Goal: Task Accomplishment & Management: Complete application form

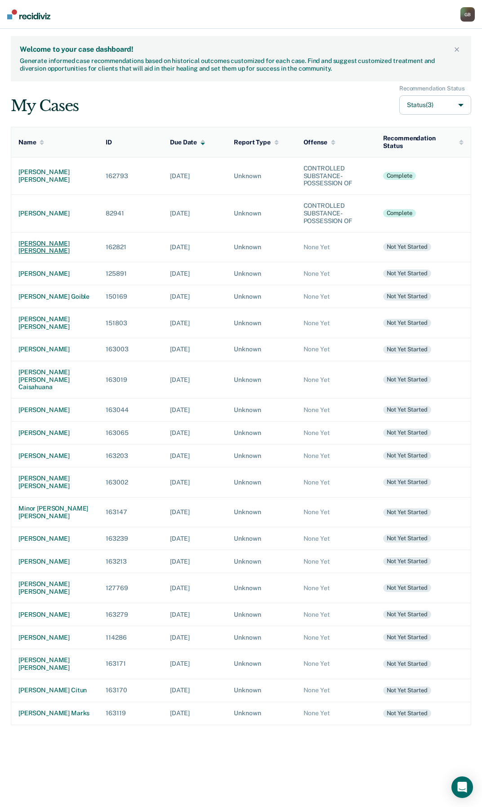
click at [54, 249] on div "[PERSON_NAME] [PERSON_NAME]" at bounding box center [54, 247] width 73 height 15
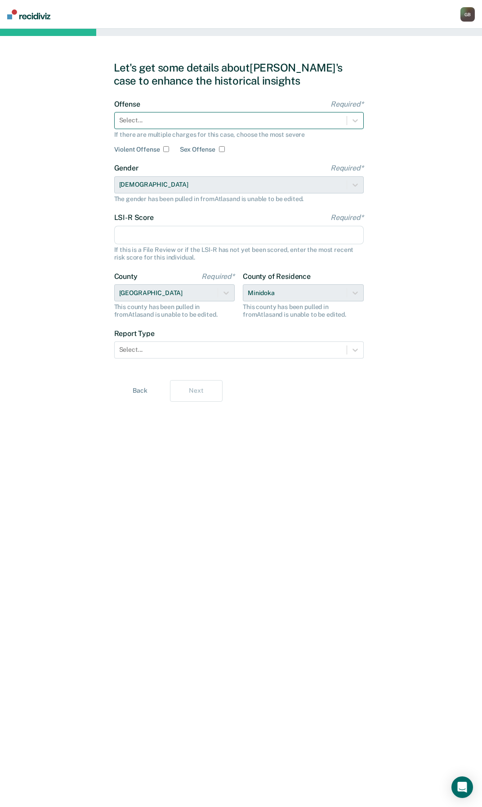
click at [186, 116] on div at bounding box center [230, 120] width 223 height 9
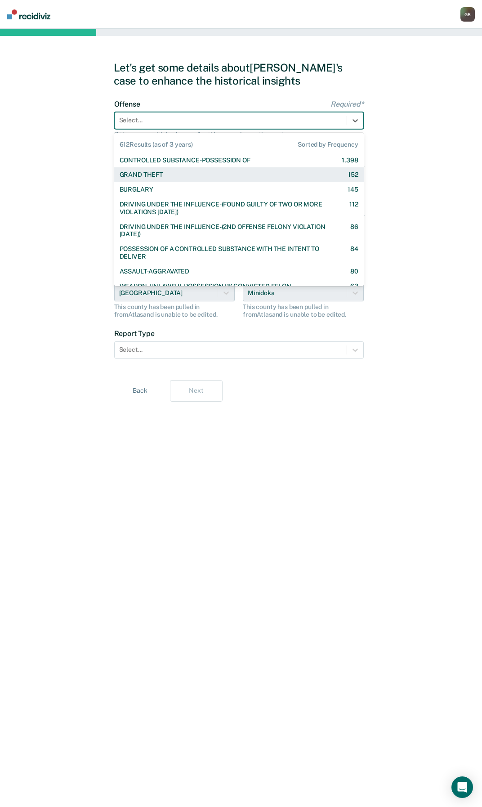
click at [187, 169] on div "GRAND THEFT 152" at bounding box center [239, 174] width 250 height 15
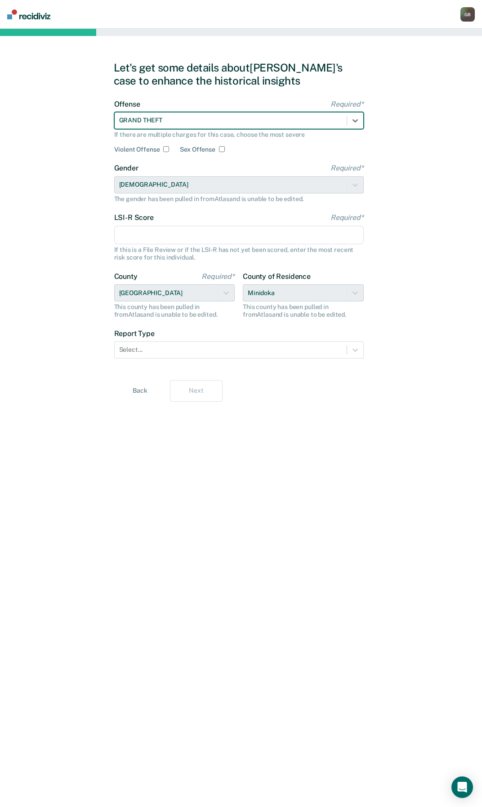
click at [174, 119] on div at bounding box center [230, 120] width 223 height 9
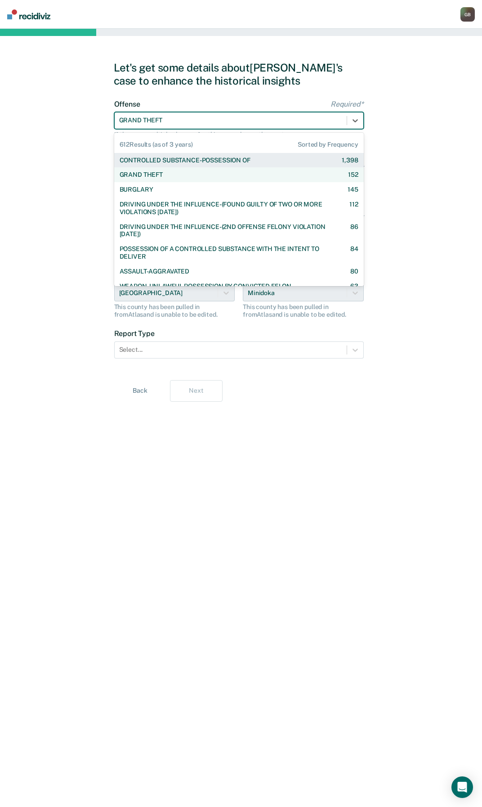
click at [162, 162] on div "CONTROLLED SUBSTANCE-POSSESSION OF" at bounding box center [185, 161] width 131 height 8
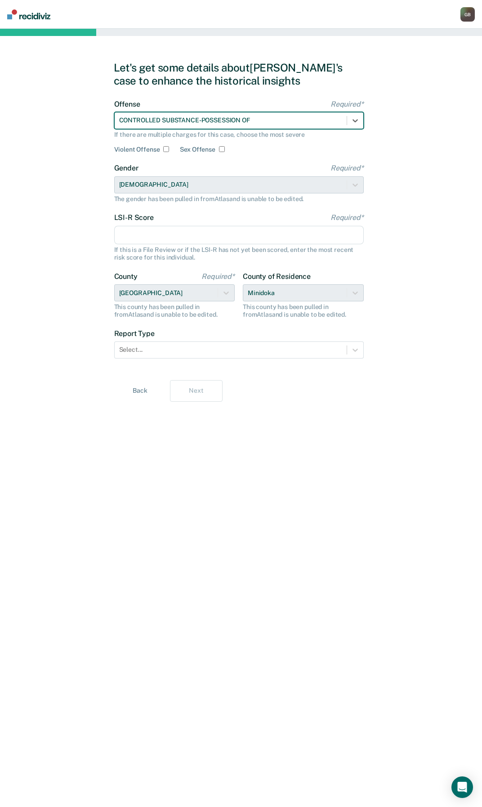
click at [142, 186] on div "Gender Required* [DEMOGRAPHIC_DATA] The gender has been pulled in from Atlas an…" at bounding box center [239, 183] width 250 height 39
click at [152, 237] on input "LSI-R Score Required*" at bounding box center [239, 235] width 250 height 19
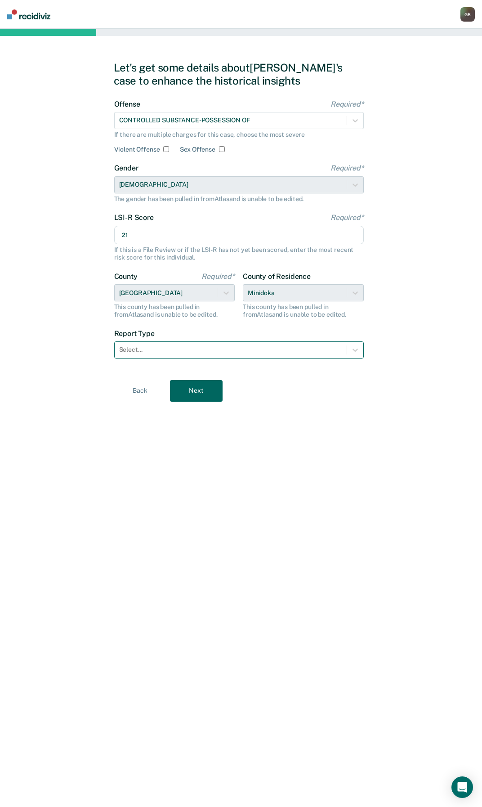
type input "21"
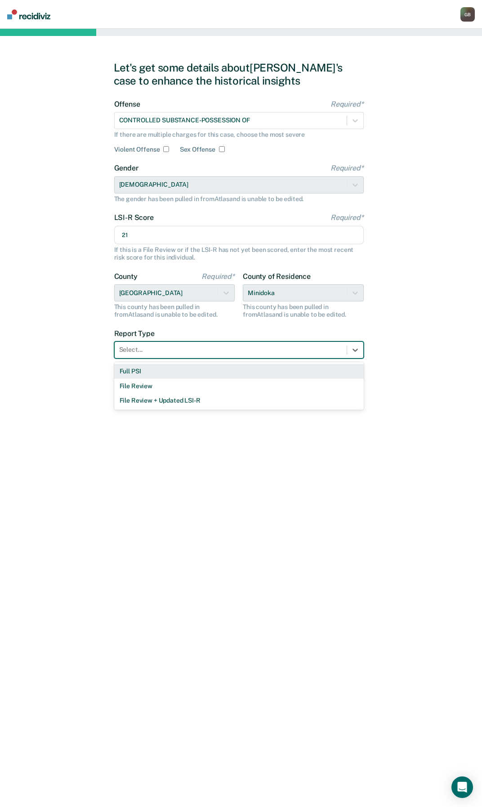
click at [179, 345] on div at bounding box center [230, 349] width 223 height 9
click at [129, 374] on div "Full PSI" at bounding box center [239, 371] width 250 height 15
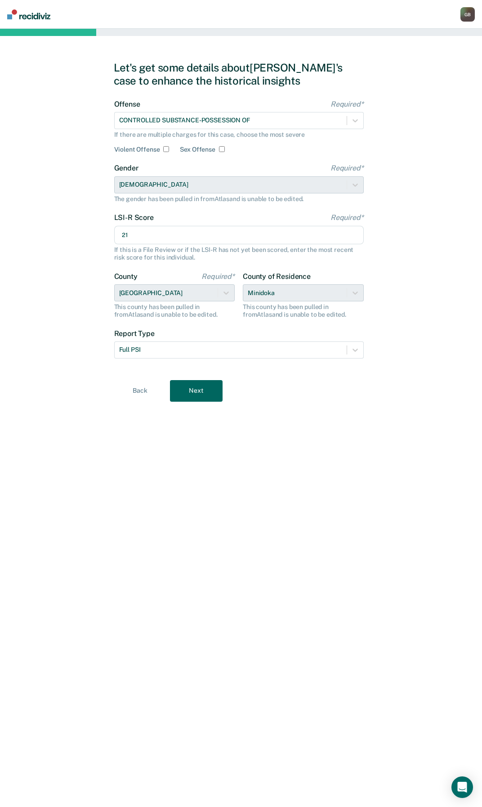
click at [181, 396] on button "Next" at bounding box center [196, 391] width 53 height 22
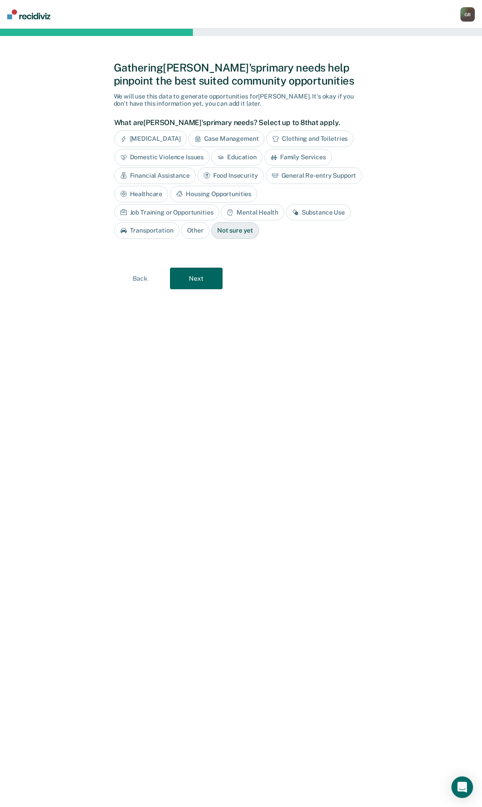
click at [220, 204] on div "Job Training or Opportunities" at bounding box center [166, 212] width 105 height 17
click at [200, 285] on button "Next" at bounding box center [196, 279] width 53 height 22
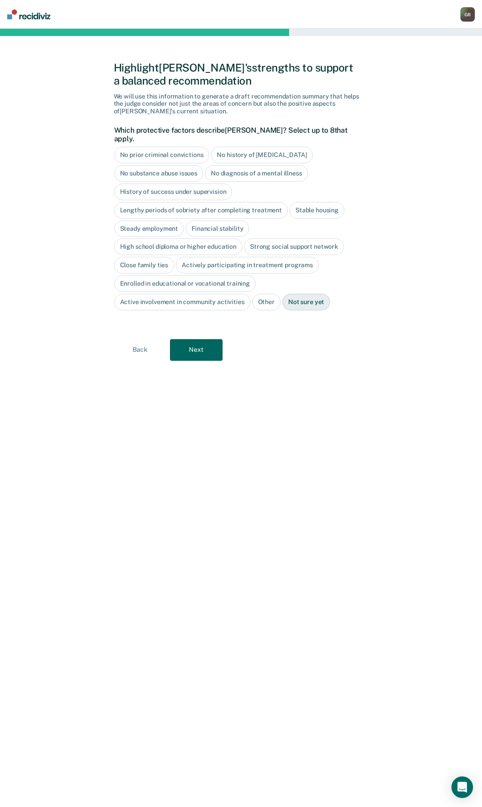
click at [270, 147] on div "No history of [MEDICAL_DATA]" at bounding box center [262, 155] width 102 height 17
click at [304, 202] on div "Stable housing" at bounding box center [317, 210] width 55 height 17
click at [151, 240] on div "High school diploma or higher education" at bounding box center [178, 247] width 129 height 17
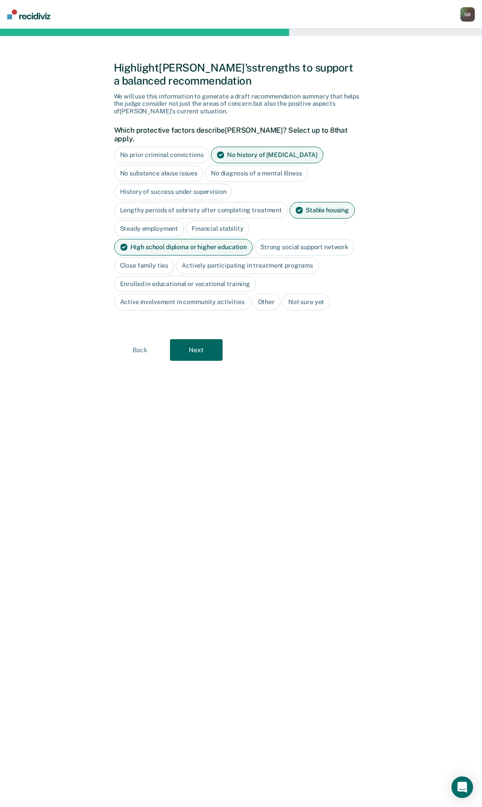
click at [322, 202] on div "Stable housing" at bounding box center [322, 210] width 65 height 17
click at [322, 202] on div "Stable housing" at bounding box center [317, 210] width 55 height 17
click at [186, 340] on button "Next" at bounding box center [196, 350] width 53 height 22
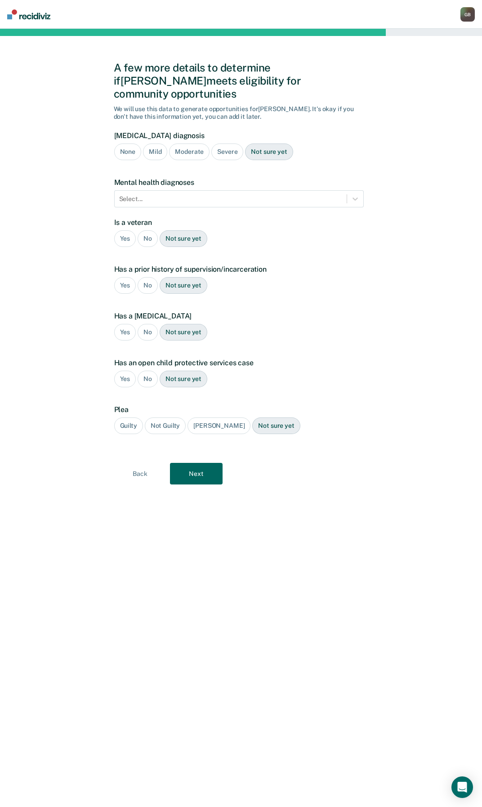
drag, startPoint x: 200, startPoint y: 140, endPoint x: 243, endPoint y: 102, distance: 58.3
click at [200, 143] on div "Moderate" at bounding box center [189, 151] width 40 height 17
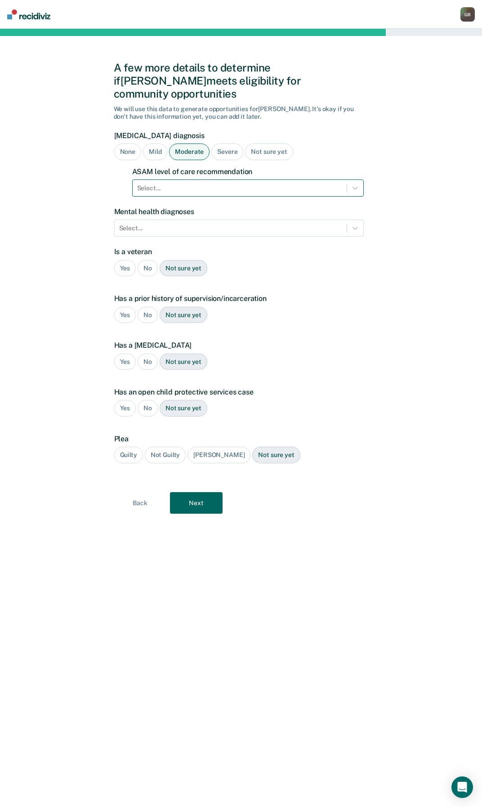
click at [206, 182] on div "Select..." at bounding box center [240, 188] width 214 height 13
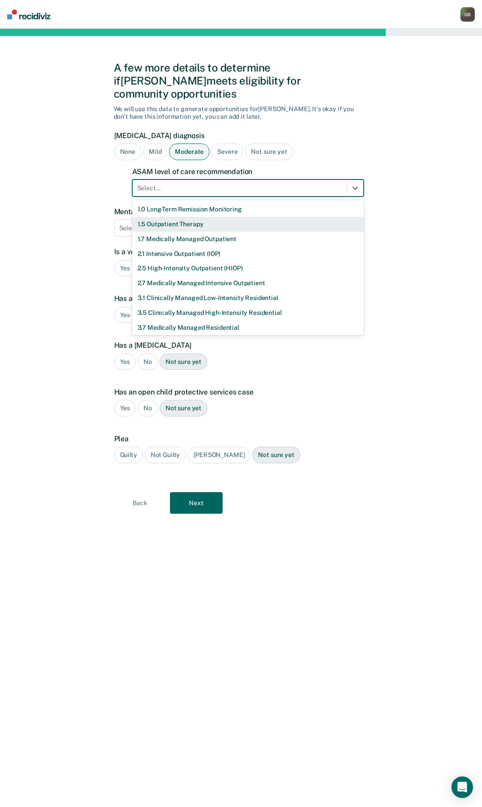
click at [188, 217] on div "1.5 Outpatient Therapy" at bounding box center [248, 224] width 232 height 15
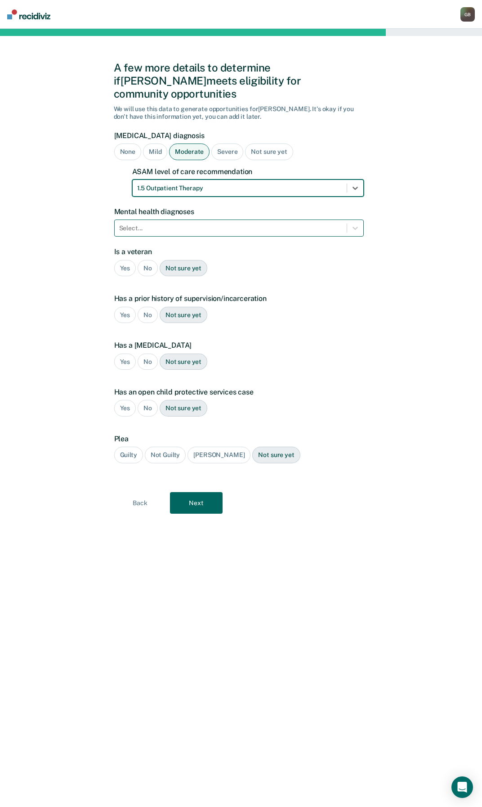
click at [184, 224] on div at bounding box center [230, 228] width 223 height 9
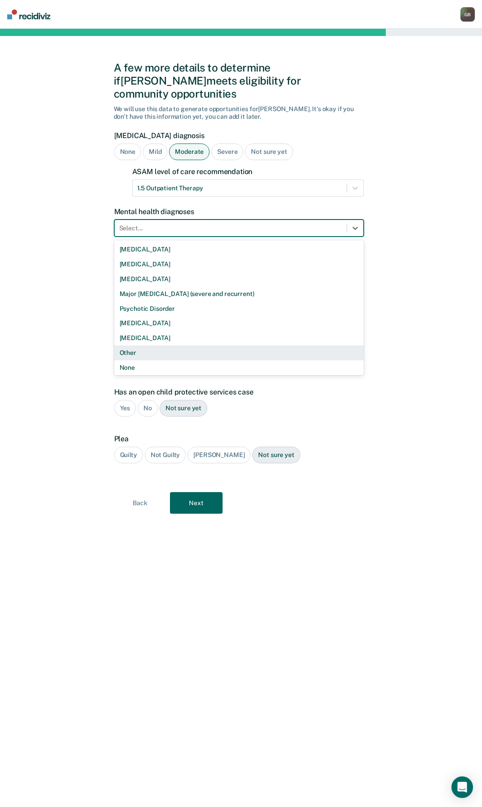
scroll to position [1, 0]
click at [136, 344] on div "Other" at bounding box center [239, 351] width 250 height 15
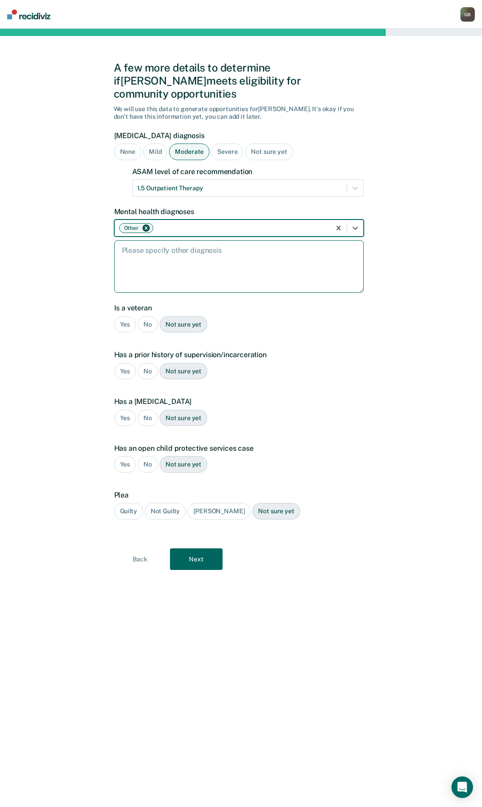
click at [159, 257] on textarea at bounding box center [239, 266] width 250 height 53
click at [296, 248] on textarea at bounding box center [239, 266] width 250 height 53
type textarea "N"
type textarea "O"
paste textarea "Based on endorsed items during the , further mental health assessments are bein…"
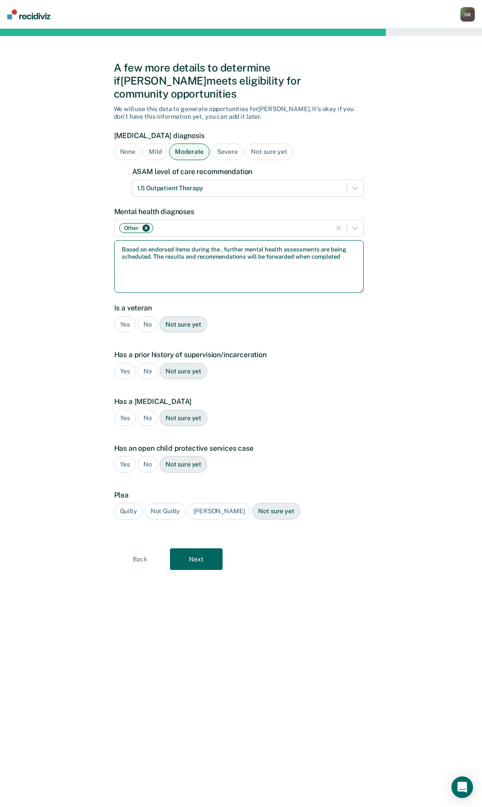
type textarea "Based on endorsed items during the , further mental health assessments are bein…"
click at [152, 316] on div "No" at bounding box center [148, 324] width 20 height 17
click at [124, 363] on div "Yes" at bounding box center [125, 371] width 22 height 17
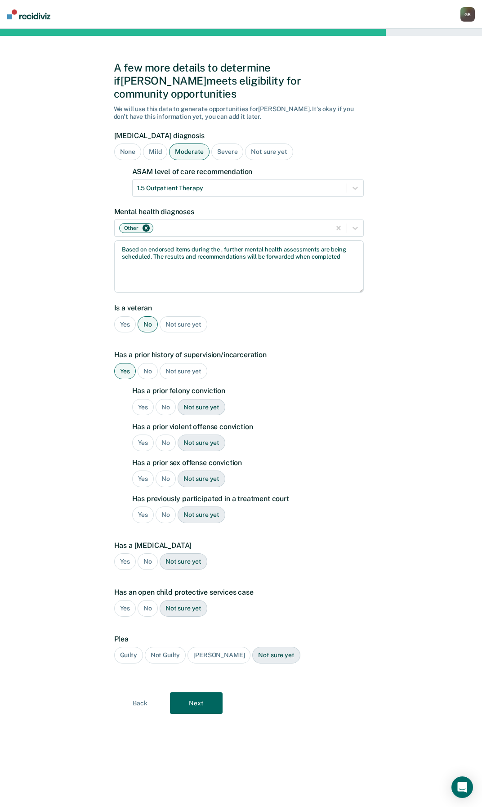
click at [164, 399] on div "No" at bounding box center [166, 407] width 20 height 17
click at [165, 435] on div "No" at bounding box center [166, 443] width 20 height 17
click at [166, 470] on div "No" at bounding box center [166, 478] width 20 height 17
click at [164, 506] on div "No" at bounding box center [166, 514] width 20 height 17
drag, startPoint x: 143, startPoint y: 543, endPoint x: 153, endPoint y: 566, distance: 25.2
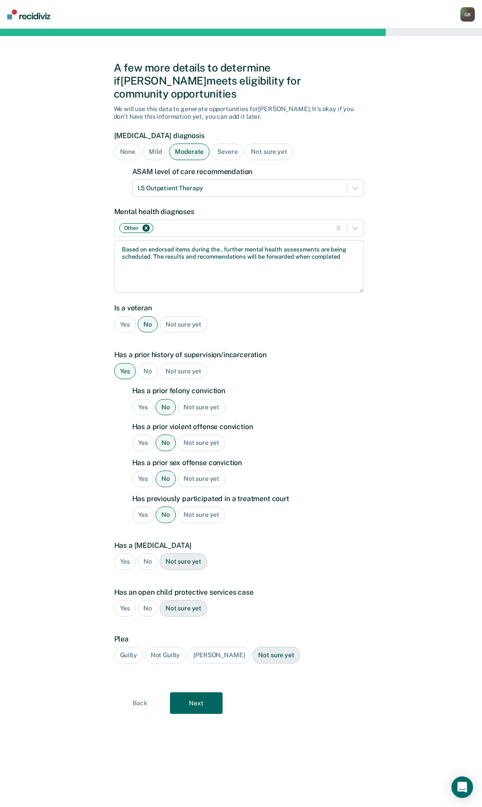
click at [143, 553] on div "No" at bounding box center [148, 561] width 20 height 17
click at [143, 600] on div "No" at bounding box center [148, 608] width 20 height 17
click at [126, 647] on div "Guilty" at bounding box center [128, 655] width 29 height 17
click at [179, 692] on button "Next" at bounding box center [196, 703] width 53 height 22
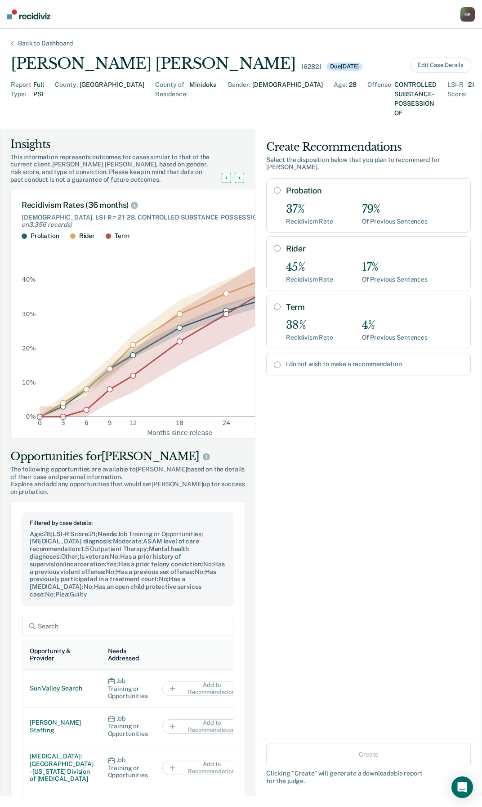
click at [271, 353] on div "I do not wish to make a recommendation" at bounding box center [368, 364] width 205 height 23
radio input "true"
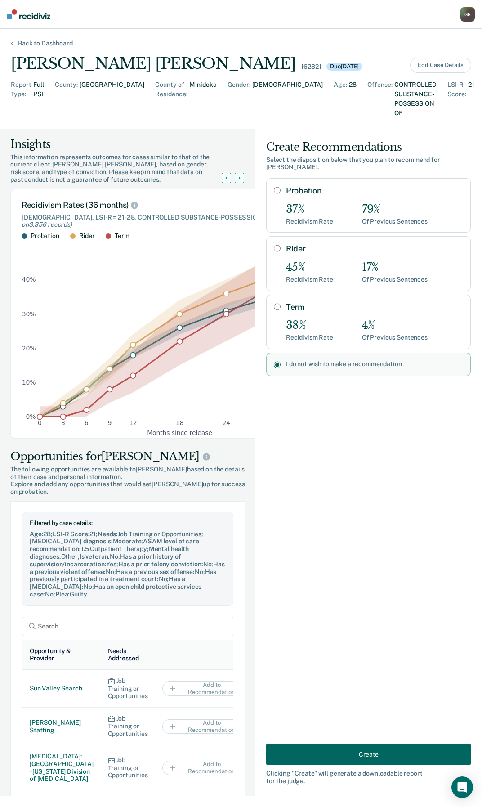
click at [274, 361] on input "I do not wish to make a recommendation" at bounding box center [277, 364] width 7 height 7
click at [305, 757] on button "Create" at bounding box center [368, 755] width 205 height 22
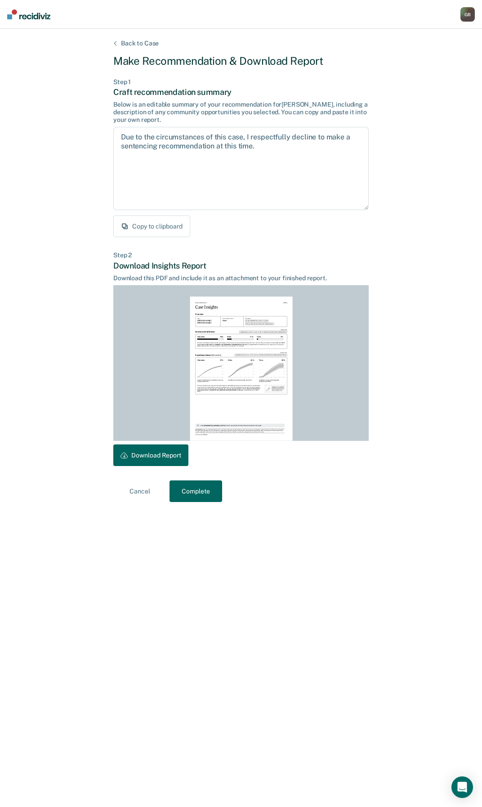
click at [164, 461] on button "Download Report" at bounding box center [150, 455] width 75 height 22
click at [212, 488] on button "Complete" at bounding box center [196, 491] width 53 height 22
